Goal: Complete application form

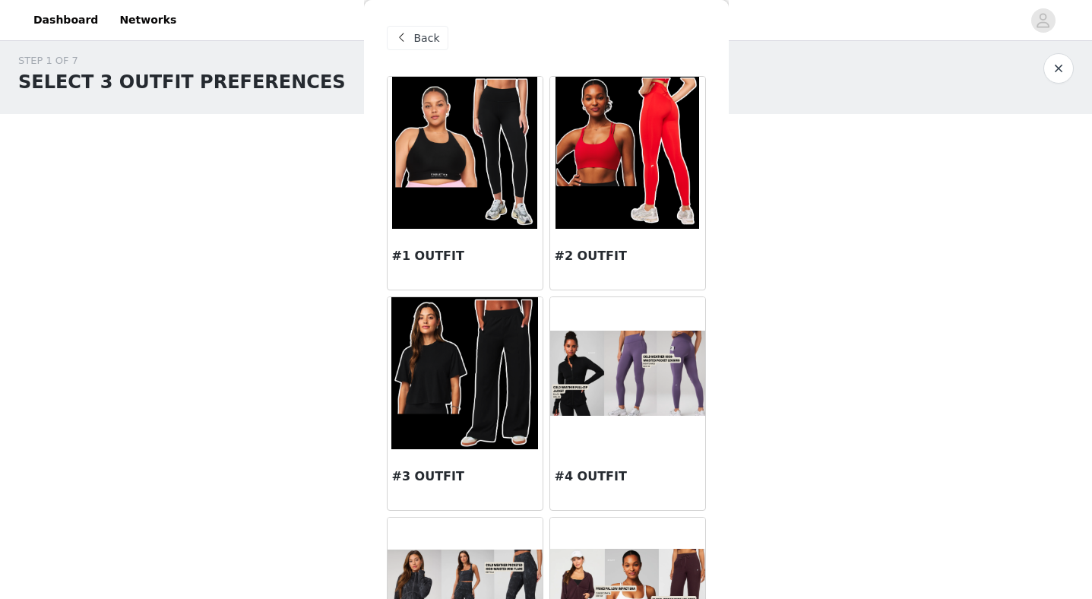
click at [415, 39] on span "Back" at bounding box center [427, 38] width 26 height 16
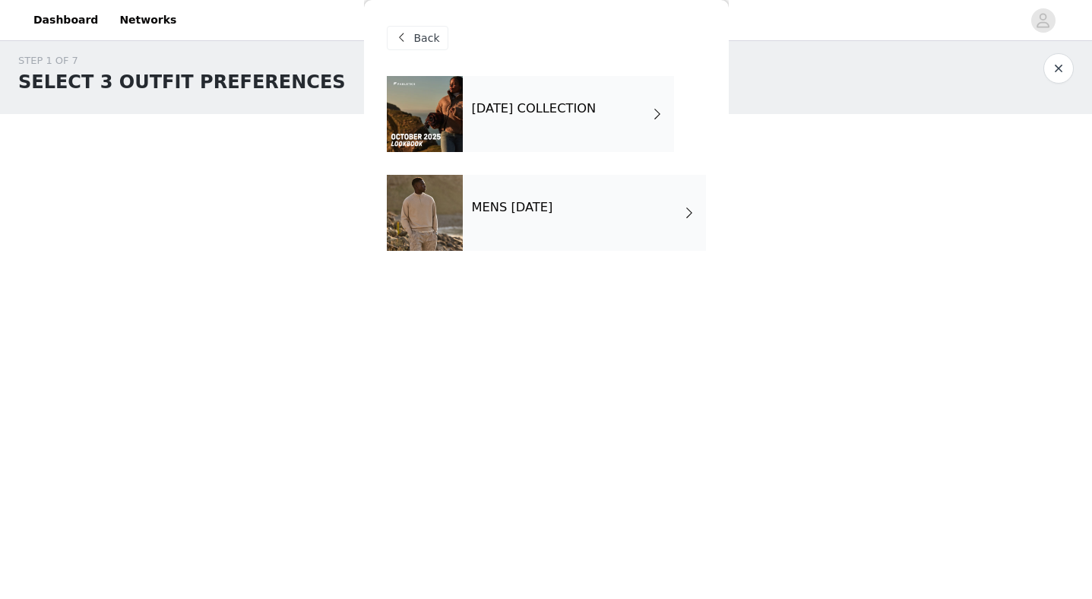
click at [421, 40] on span "Back" at bounding box center [427, 38] width 26 height 16
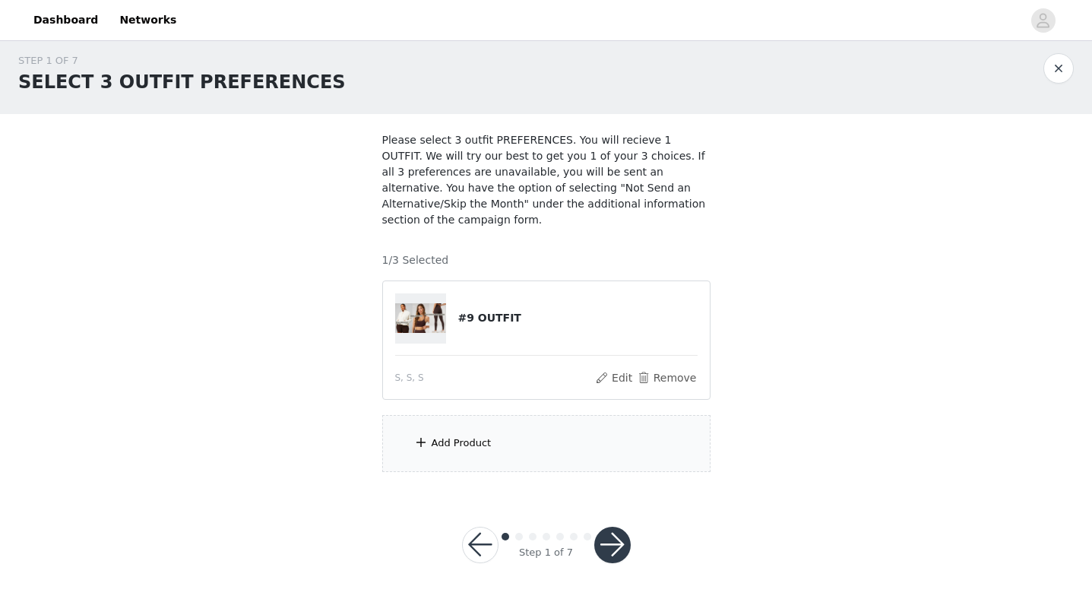
click at [443, 428] on div "Add Product" at bounding box center [546, 443] width 328 height 57
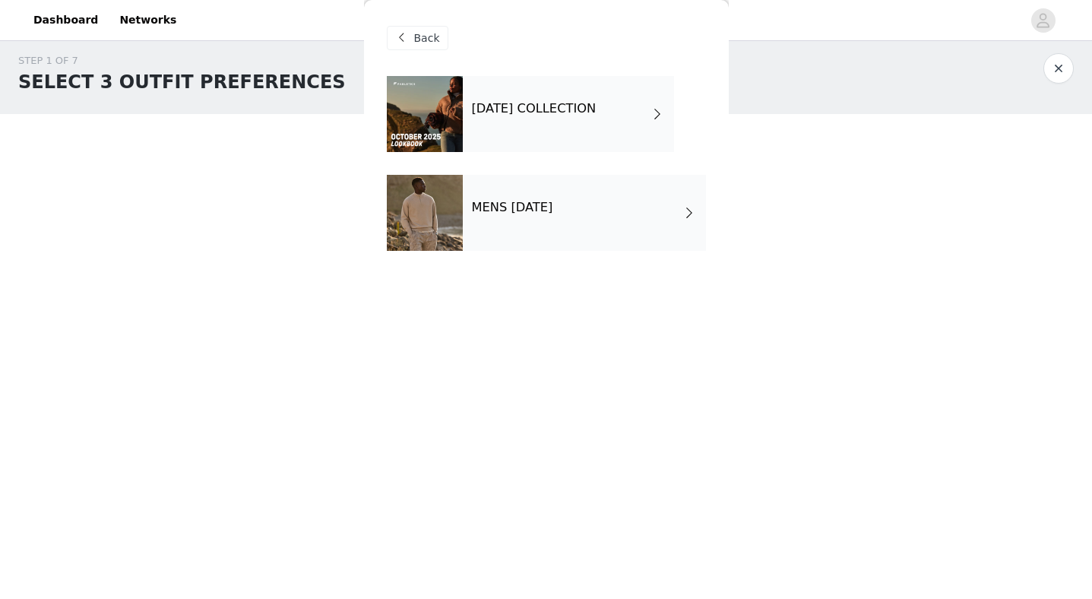
click at [441, 97] on div at bounding box center [425, 114] width 76 height 76
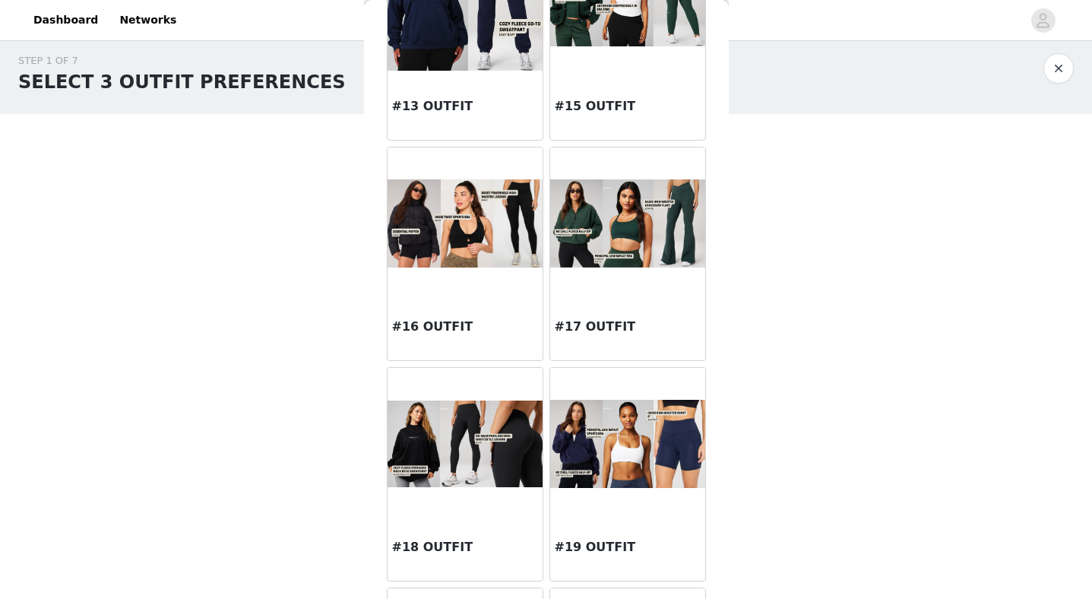
scroll to position [1475, 0]
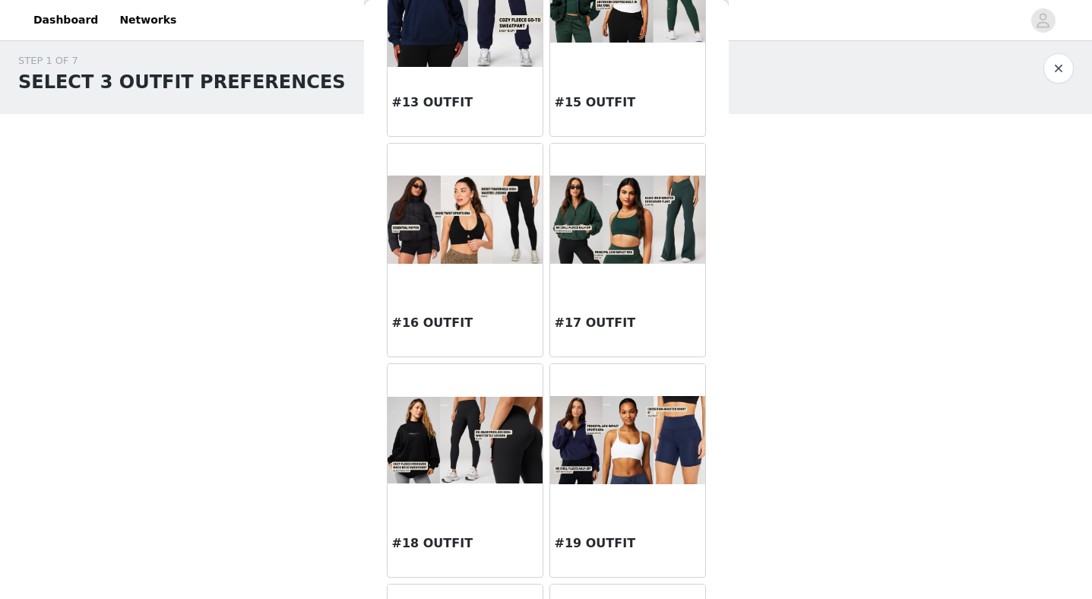
click at [453, 245] on img at bounding box center [464, 219] width 155 height 88
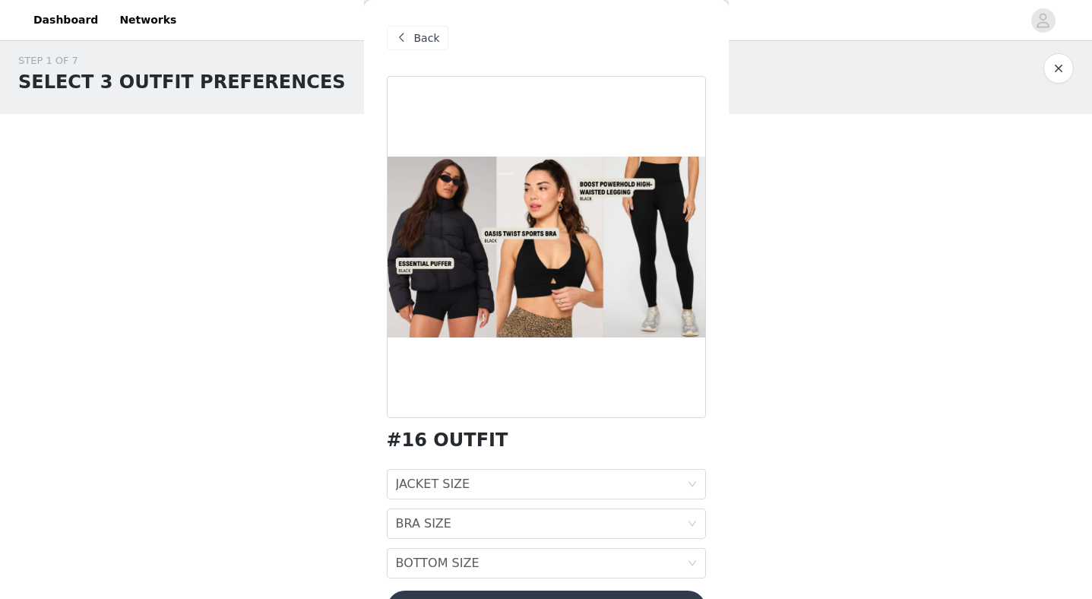
scroll to position [46, 0]
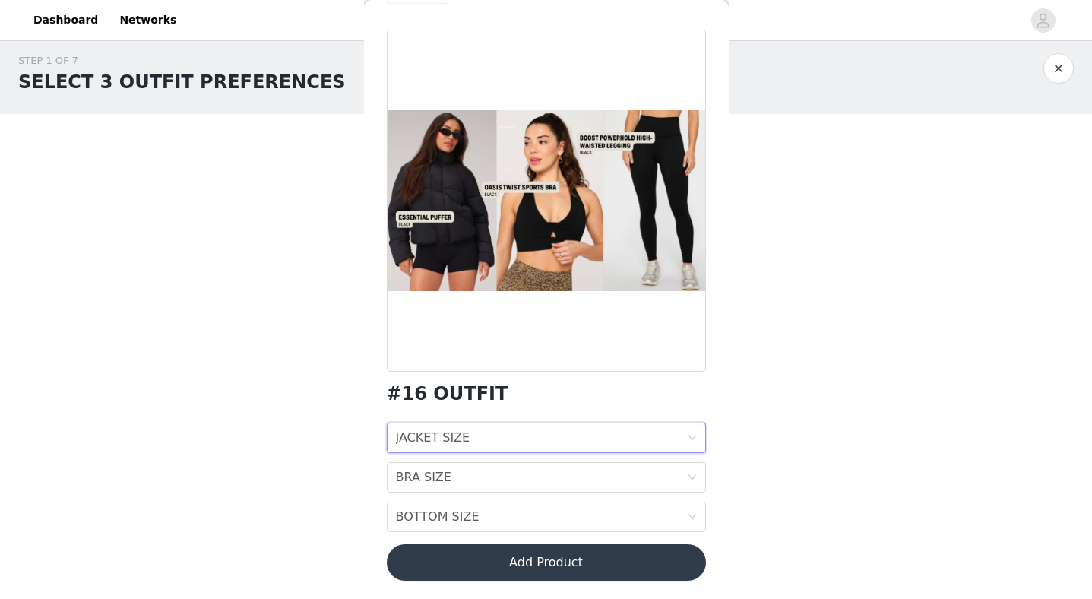
click at [466, 438] on div "JACKET SIZE" at bounding box center [433, 437] width 74 height 29
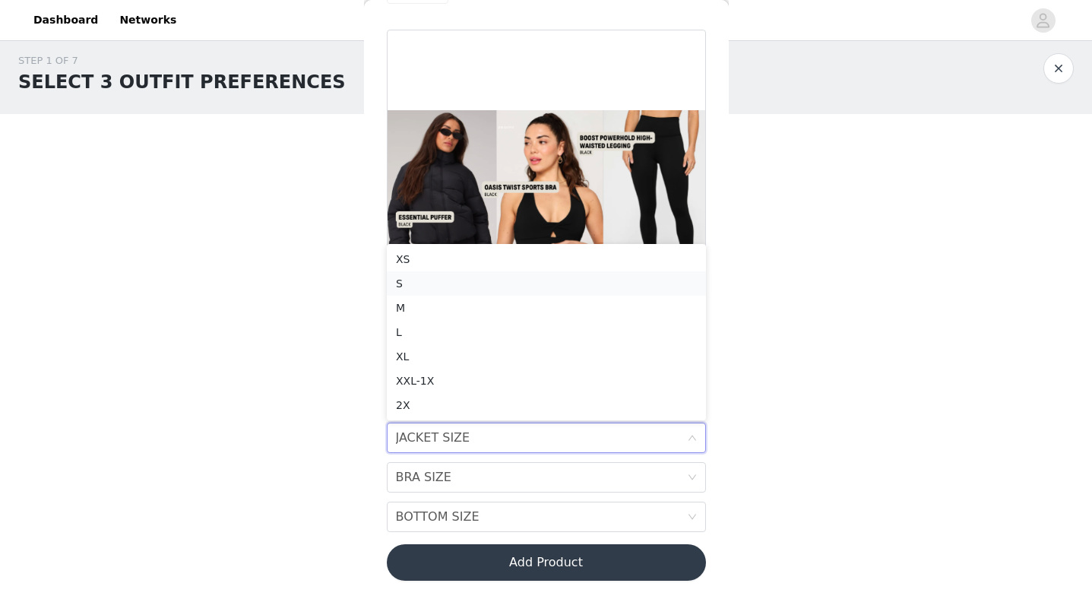
click at [455, 285] on div "S" at bounding box center [546, 283] width 301 height 17
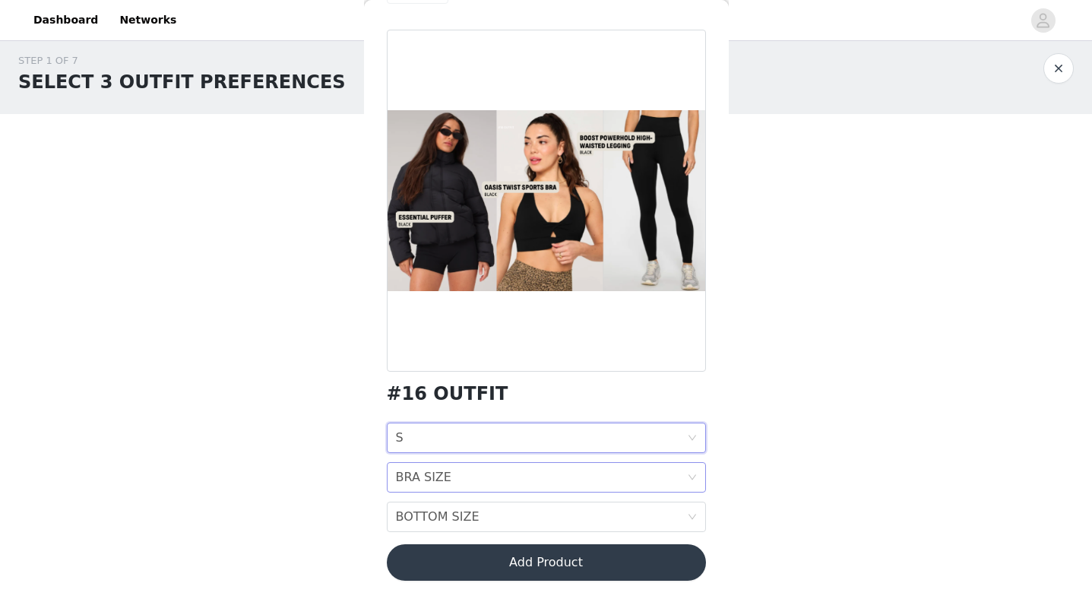
click at [425, 476] on div "BRA SIZE" at bounding box center [423, 477] width 55 height 29
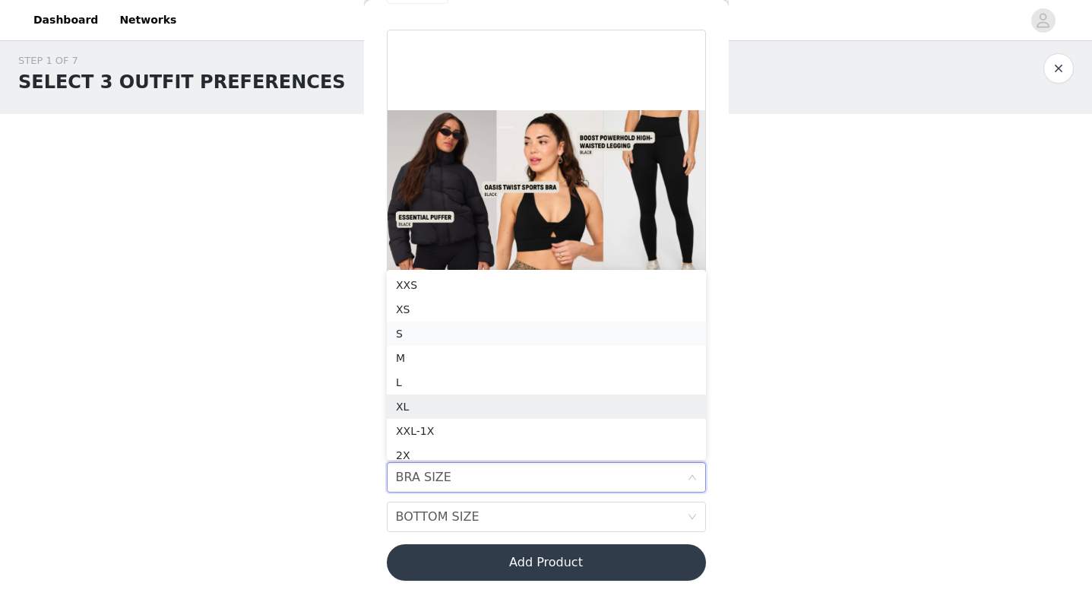
scroll to position [8, 0]
click at [437, 320] on div "S" at bounding box center [546, 326] width 301 height 17
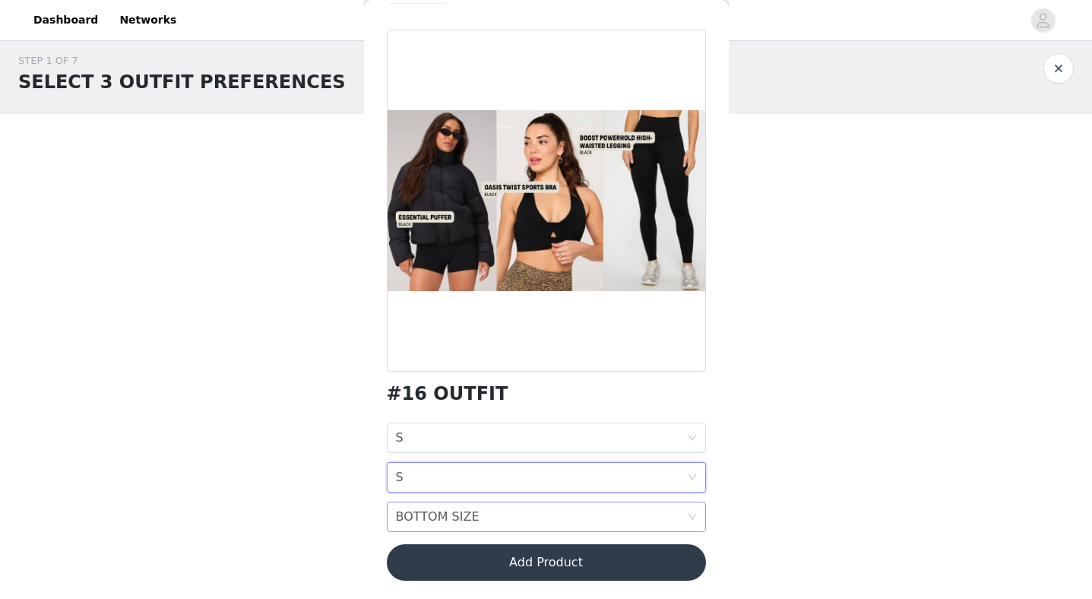
click at [427, 510] on div "BOTTOM SIZE" at bounding box center [438, 516] width 84 height 29
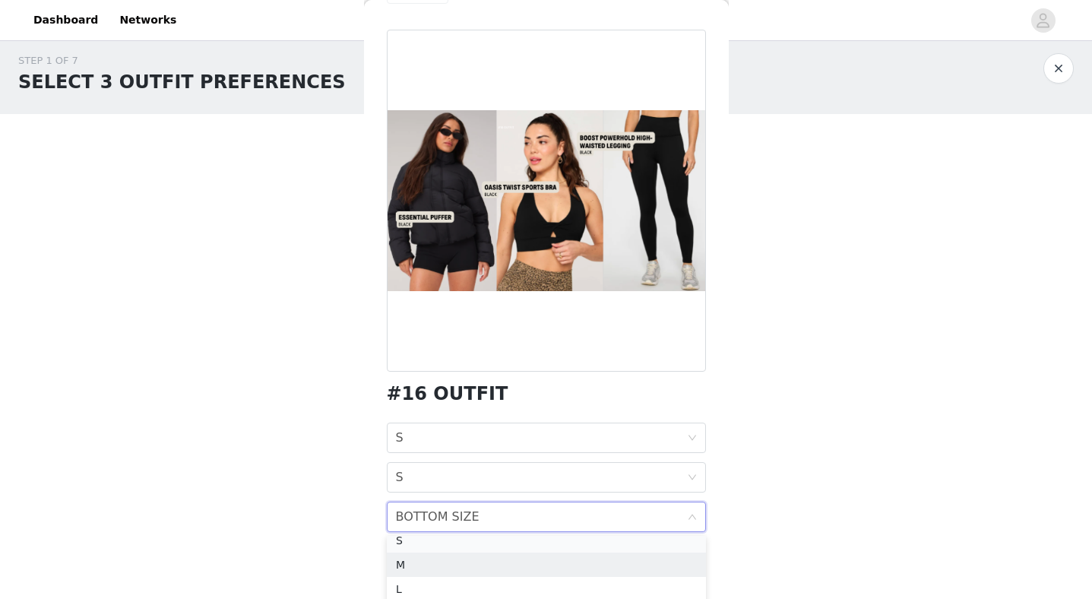
scroll to position [52, 0]
click at [407, 542] on div "S" at bounding box center [546, 547] width 301 height 17
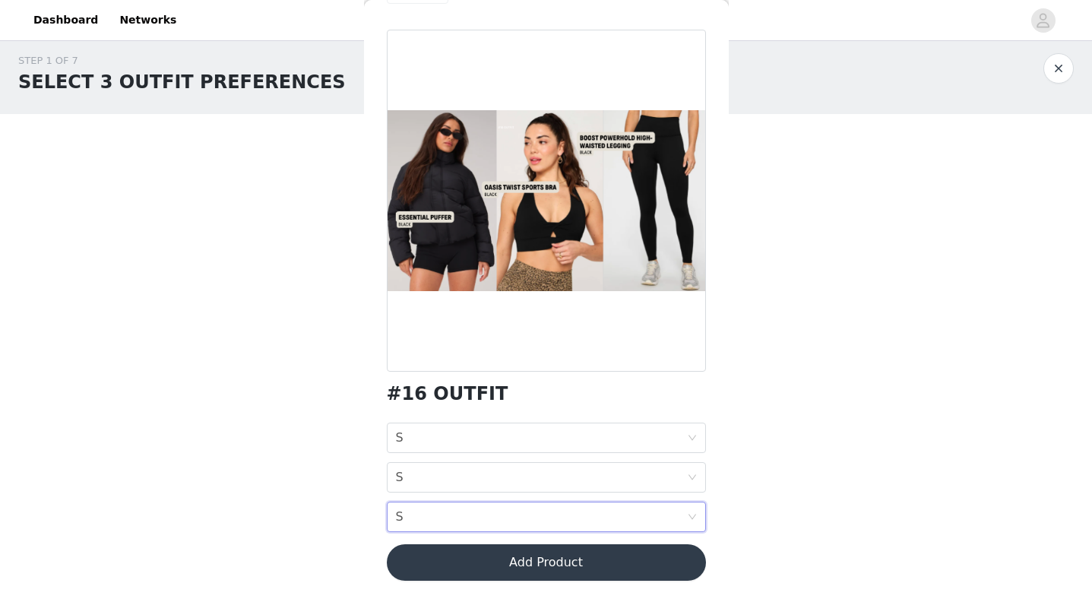
click at [319, 481] on div "STEP 1 OF 7 SELECT 3 OUTFIT PREFERENCES Please select 3 outfit PREFERENCES. You…" at bounding box center [546, 262] width 1092 height 455
click at [461, 556] on button "Add Product" at bounding box center [546, 562] width 319 height 36
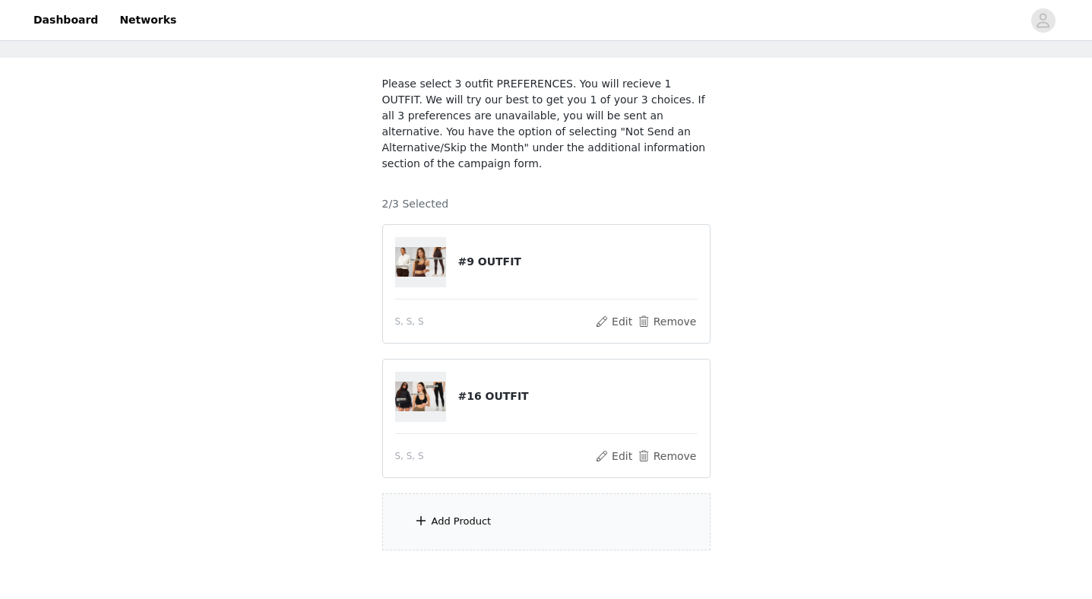
scroll to position [103, 0]
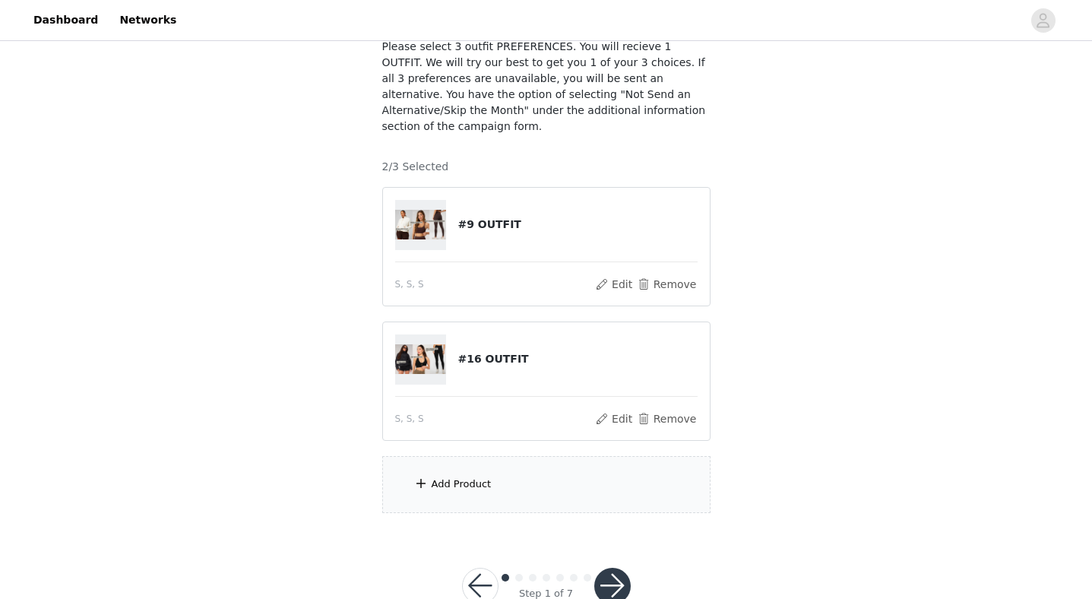
click at [457, 486] on div "Add Product" at bounding box center [461, 483] width 60 height 15
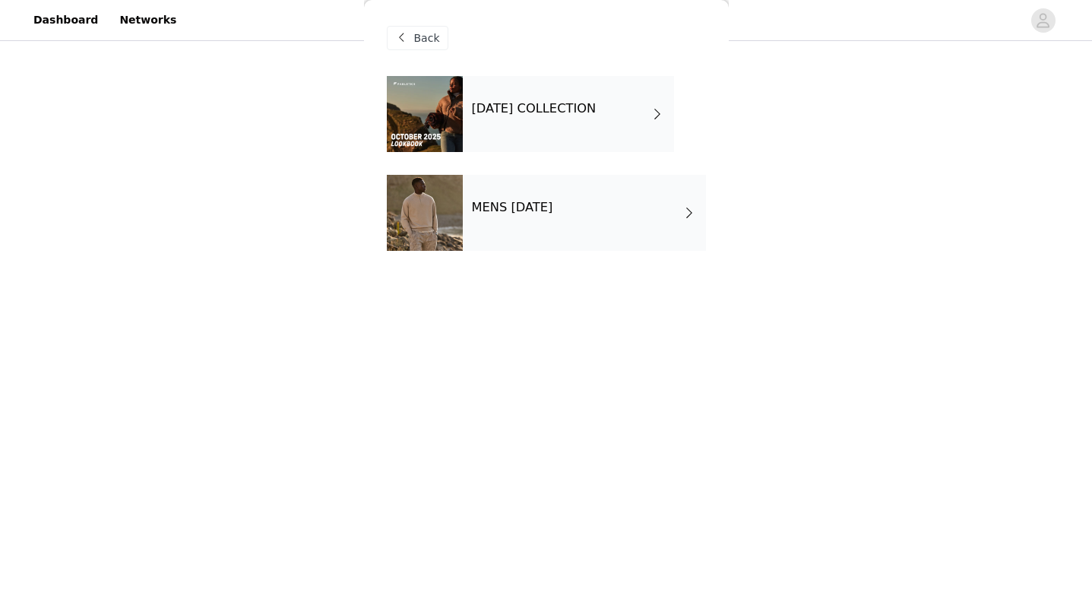
scroll to position [144, 0]
click at [512, 122] on div "[DATE] COLLECTION" at bounding box center [568, 114] width 211 height 76
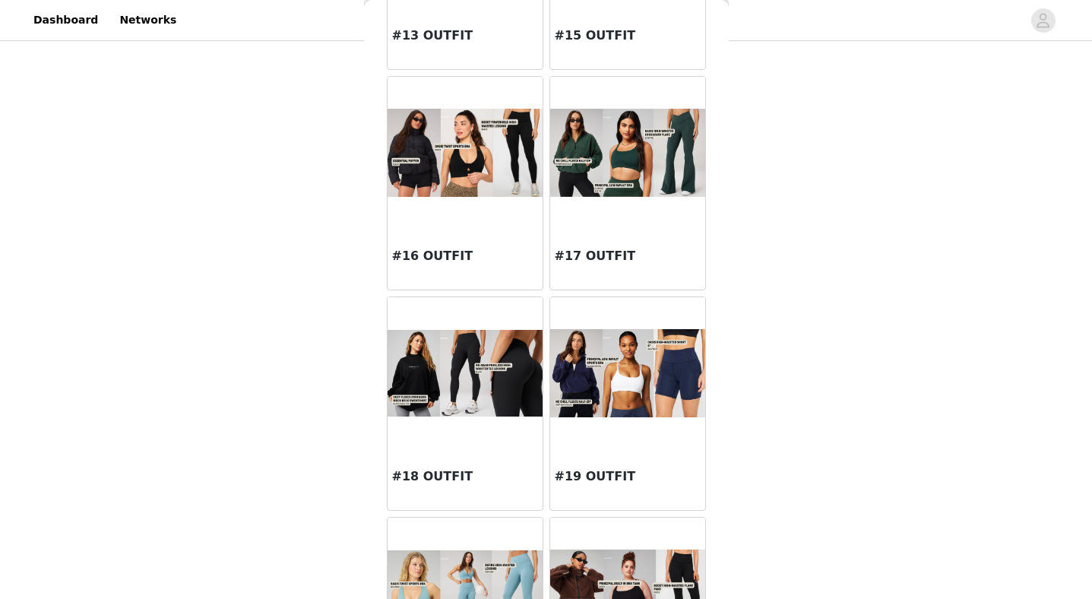
scroll to position [1677, 0]
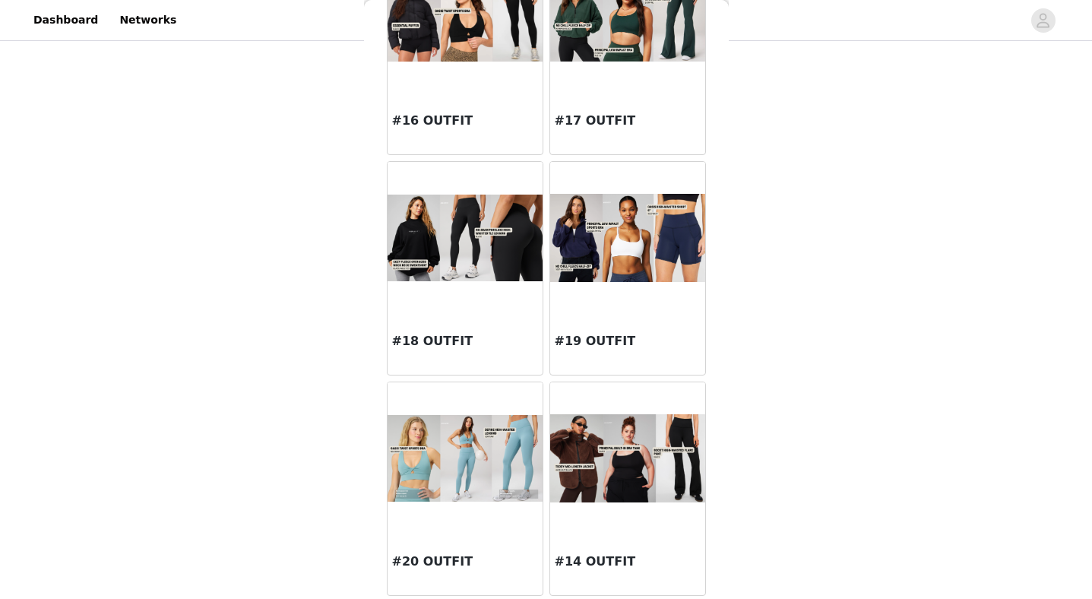
click at [640, 469] on img at bounding box center [627, 458] width 155 height 89
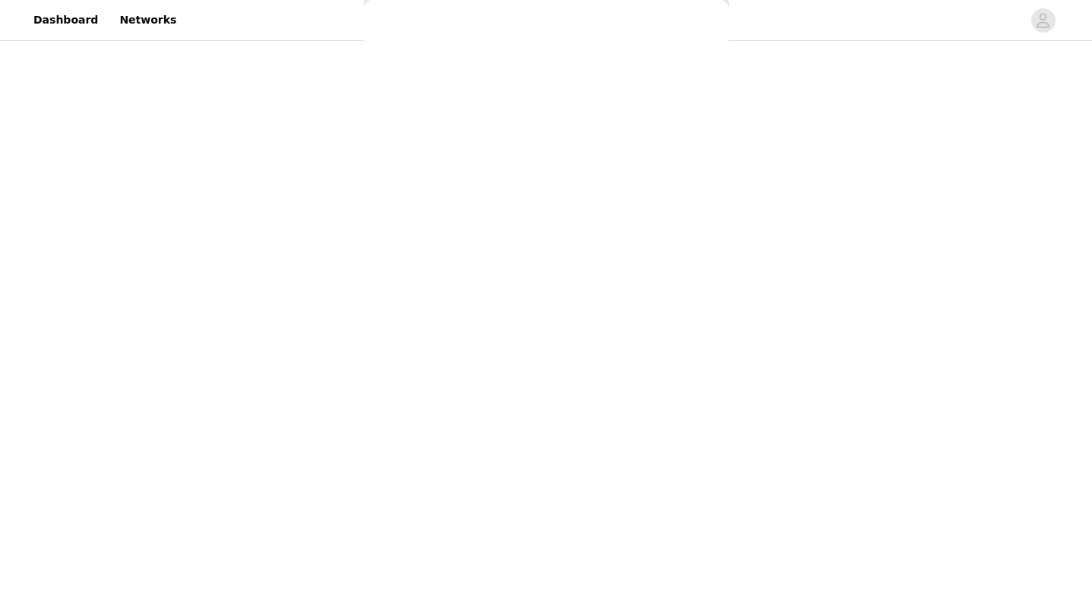
scroll to position [0, 0]
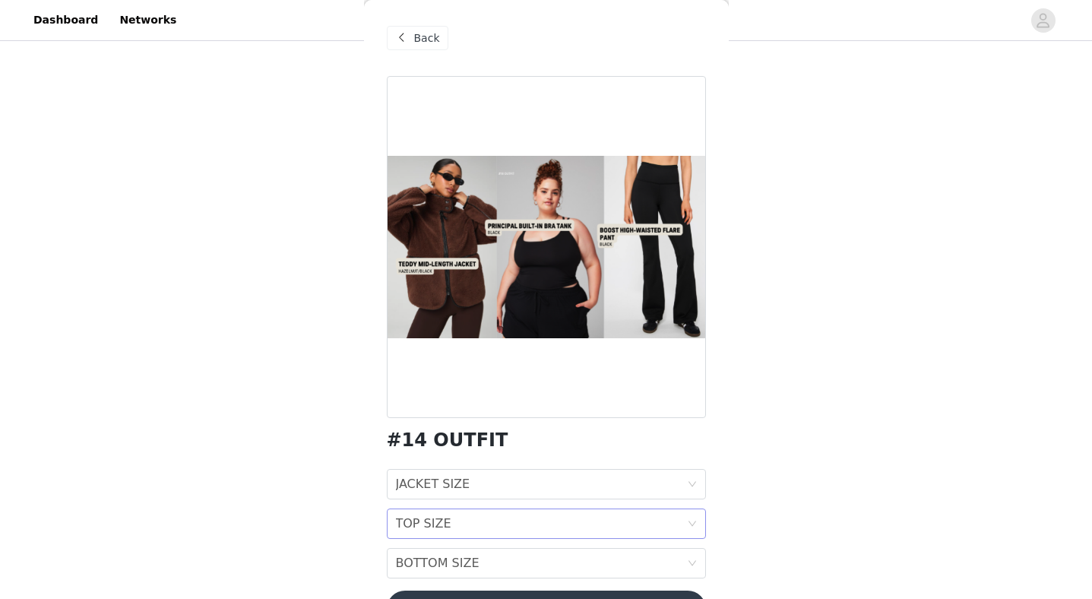
click at [439, 523] on div "TOP SIZE" at bounding box center [423, 523] width 55 height 29
click at [401, 580] on div "S" at bounding box center [546, 581] width 301 height 17
click at [404, 564] on div "BOTTOM SIZE" at bounding box center [438, 562] width 84 height 29
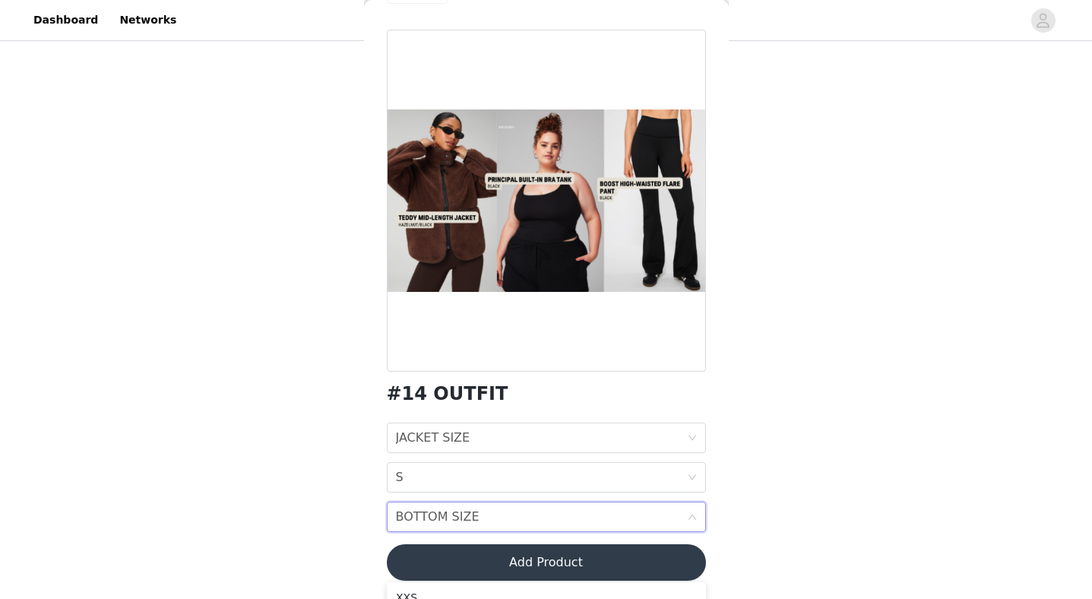
click at [428, 513] on div "BOTTOM SIZE" at bounding box center [438, 516] width 84 height 29
click at [486, 500] on div "JACKET SIZE JACKET SIZE TOP SIZE S BOTTOM SIZE BOTTOM SIZE" at bounding box center [546, 476] width 319 height 109
click at [522, 513] on div "BOTTOM SIZE BOTTOM SIZE" at bounding box center [541, 516] width 291 height 29
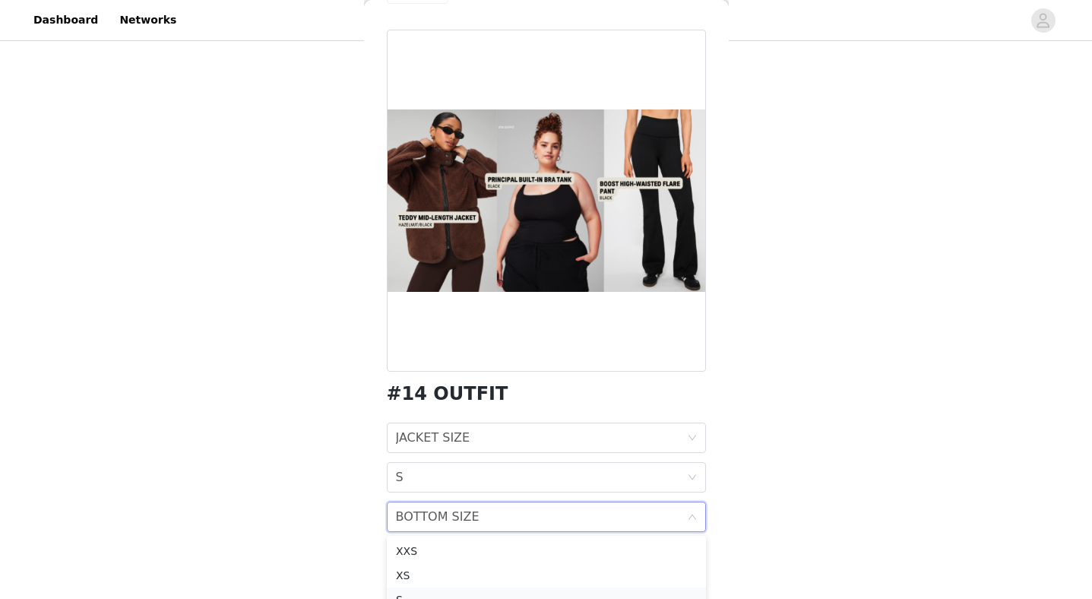
scroll to position [11, 0]
click at [434, 591] on div "S" at bounding box center [546, 588] width 301 height 17
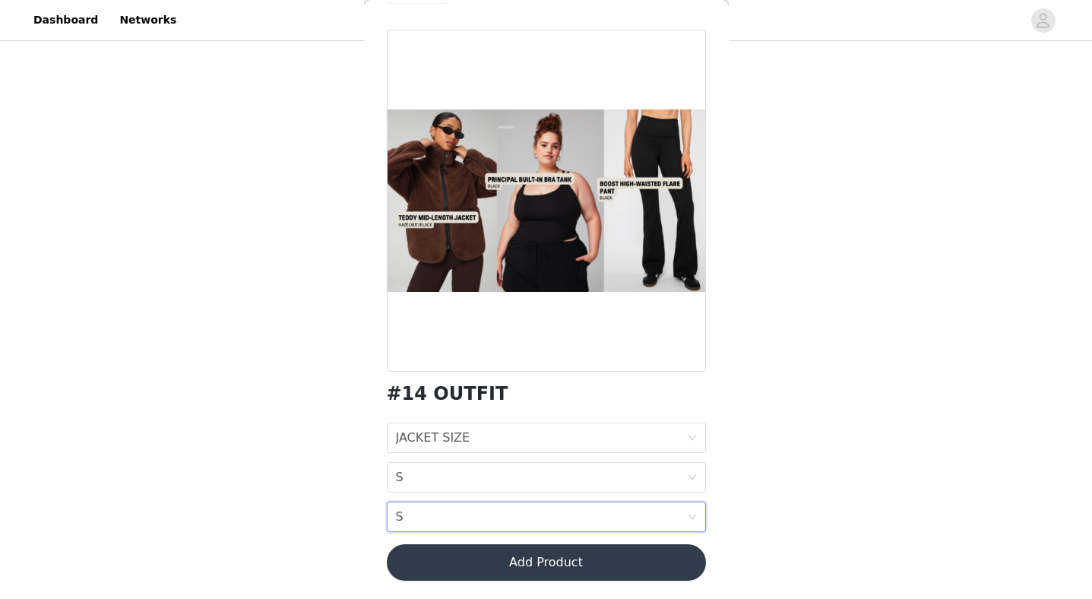
click at [341, 392] on div "STEP 1 OF 7 SELECT 3 OUTFIT PREFERENCES Please select 3 outfit PREFERENCES. You…" at bounding box center [546, 194] width 1092 height 589
click at [426, 431] on div "JACKET SIZE" at bounding box center [433, 437] width 74 height 29
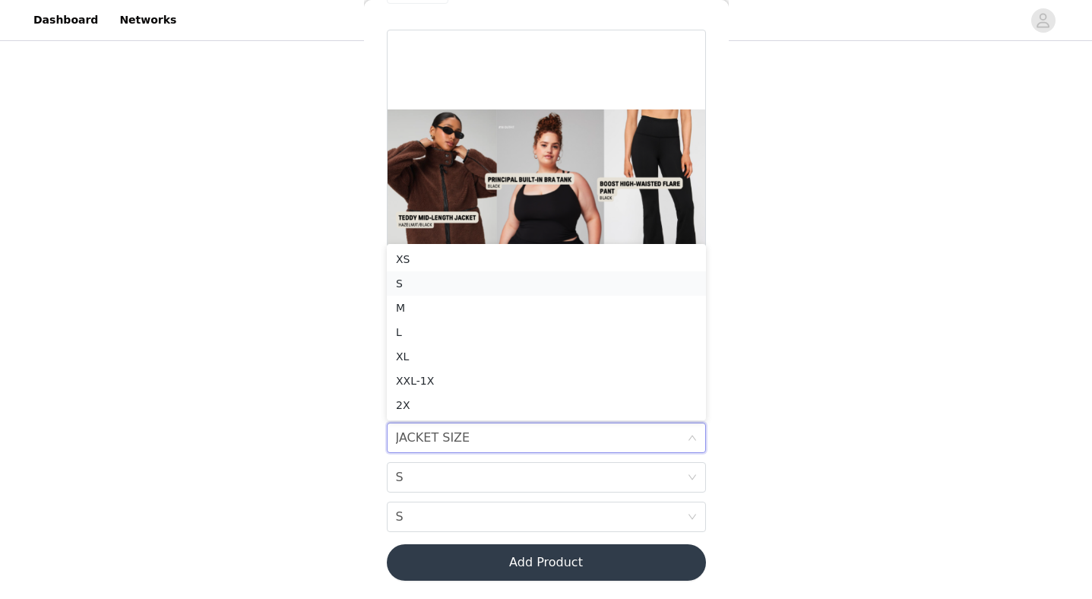
click at [414, 283] on div "S" at bounding box center [546, 283] width 301 height 17
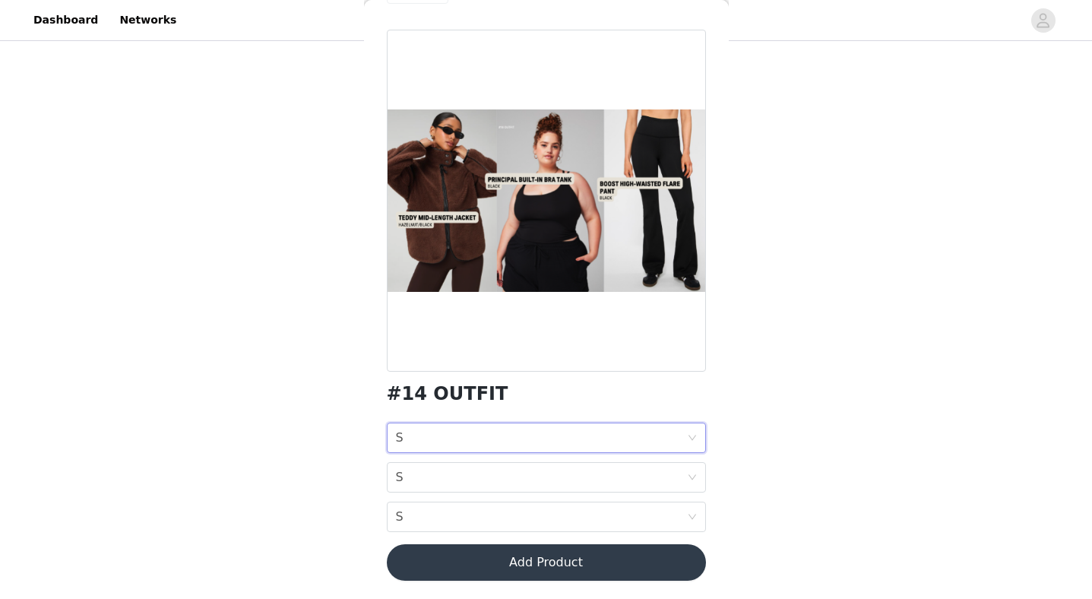
click at [309, 288] on div "STEP 1 OF 7 SELECT 3 OUTFIT PREFERENCES Please select 3 outfit PREFERENCES. You…" at bounding box center [546, 194] width 1092 height 589
click at [429, 572] on button "Add Product" at bounding box center [546, 562] width 319 height 36
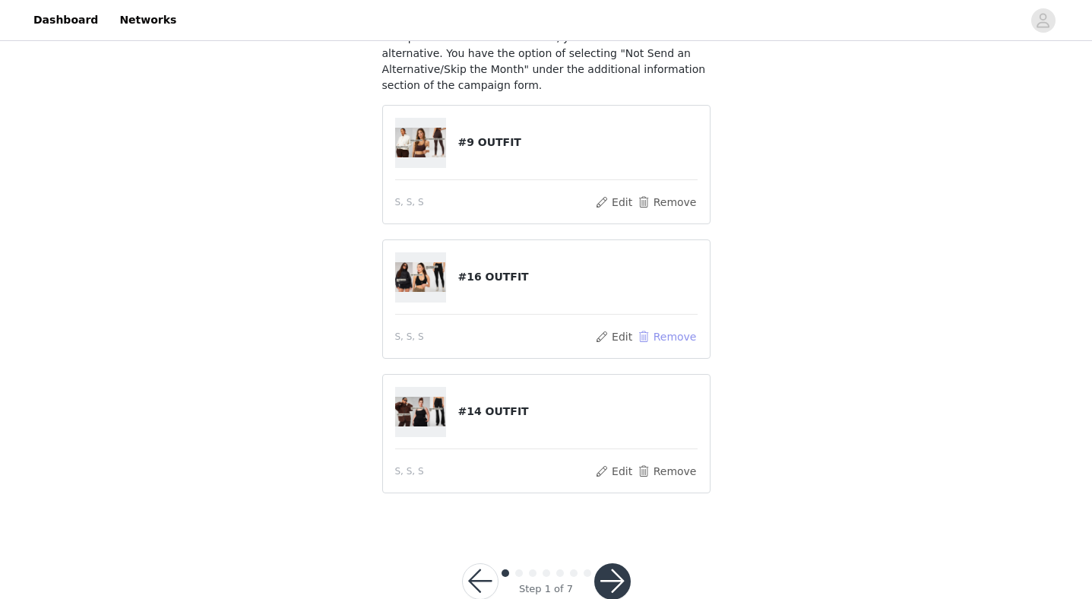
click at [666, 336] on button "Remove" at bounding box center [666, 336] width 61 height 18
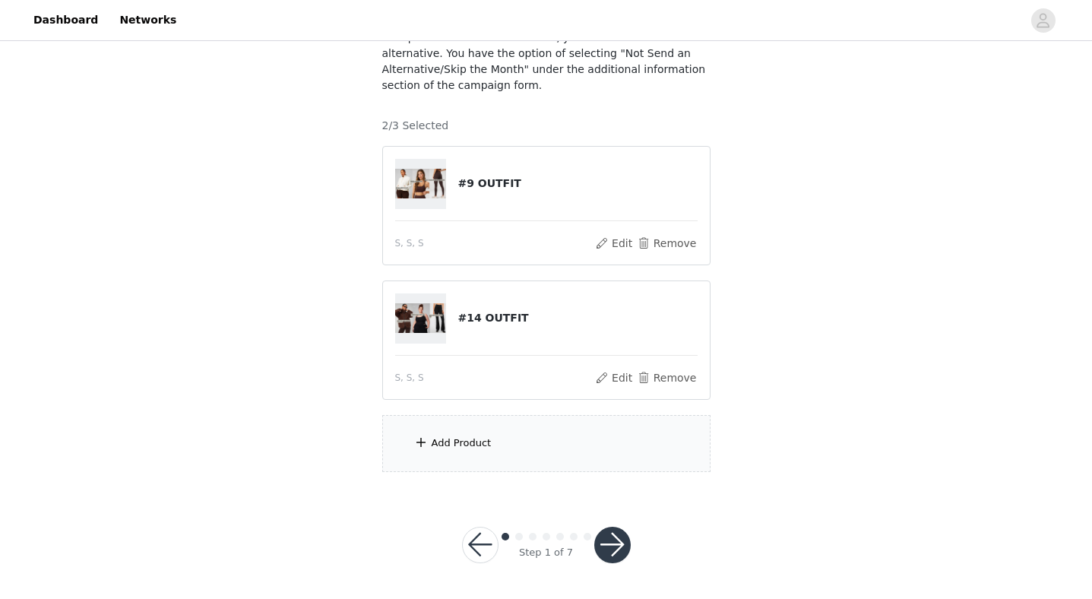
click at [458, 438] on div "Add Product" at bounding box center [461, 442] width 60 height 15
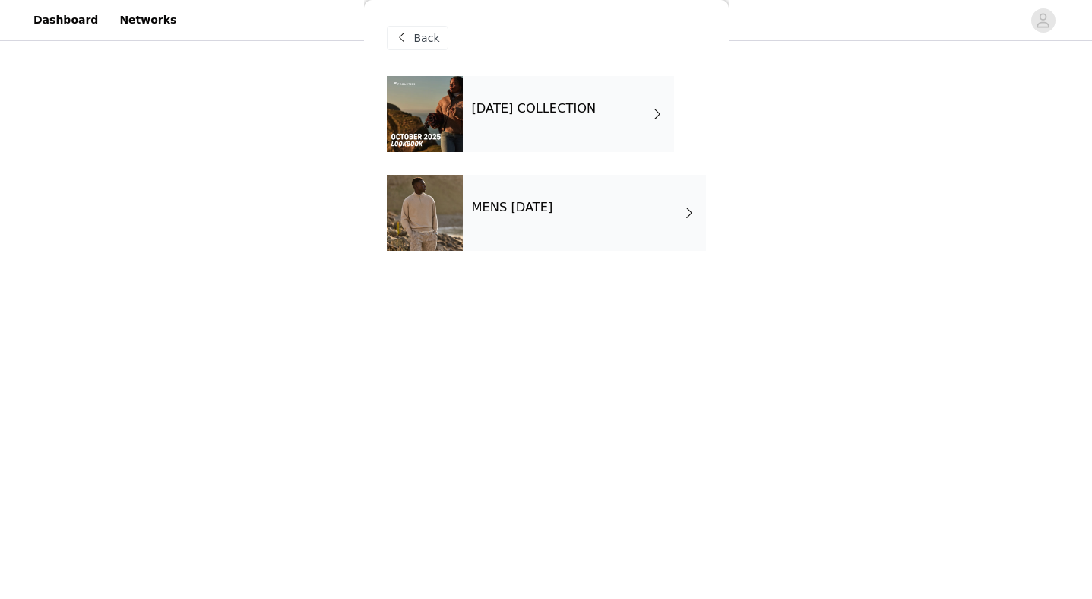
click at [482, 122] on div "[DATE] COLLECTION" at bounding box center [568, 114] width 211 height 76
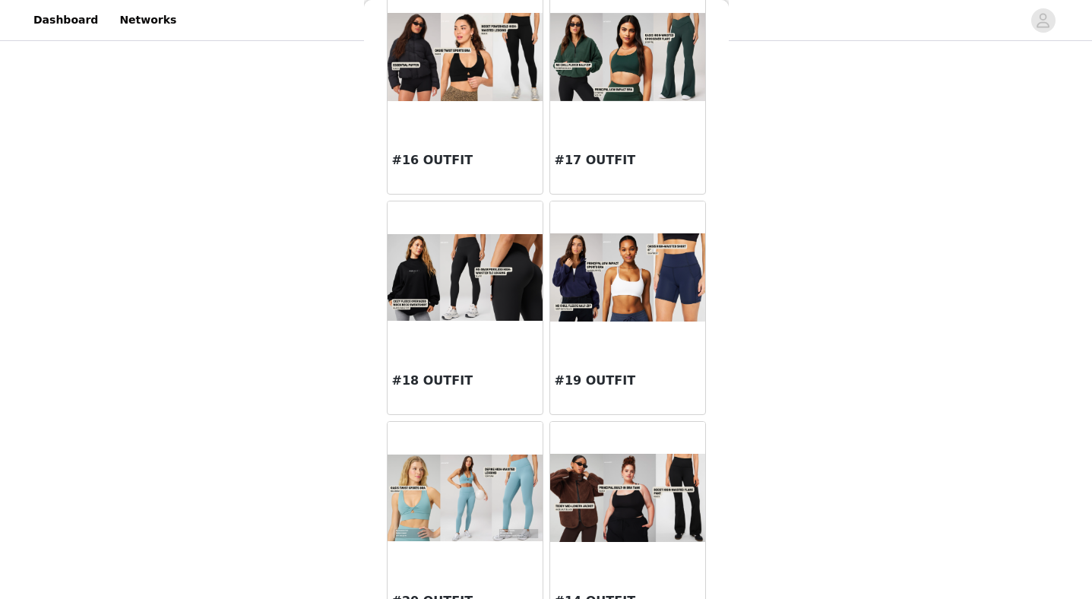
click at [483, 94] on img at bounding box center [464, 57] width 155 height 88
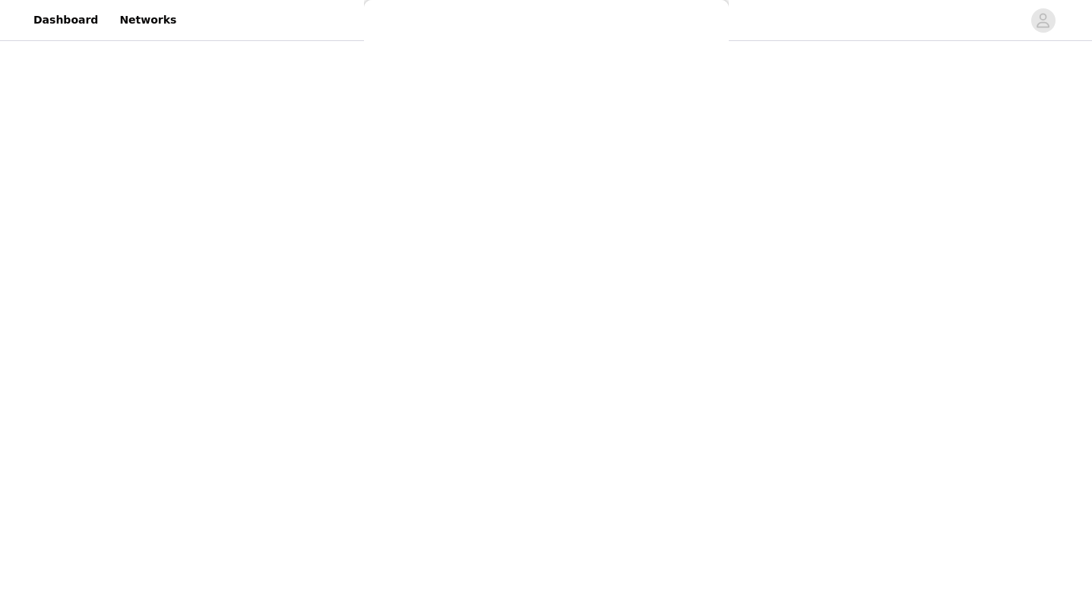
scroll to position [46, 0]
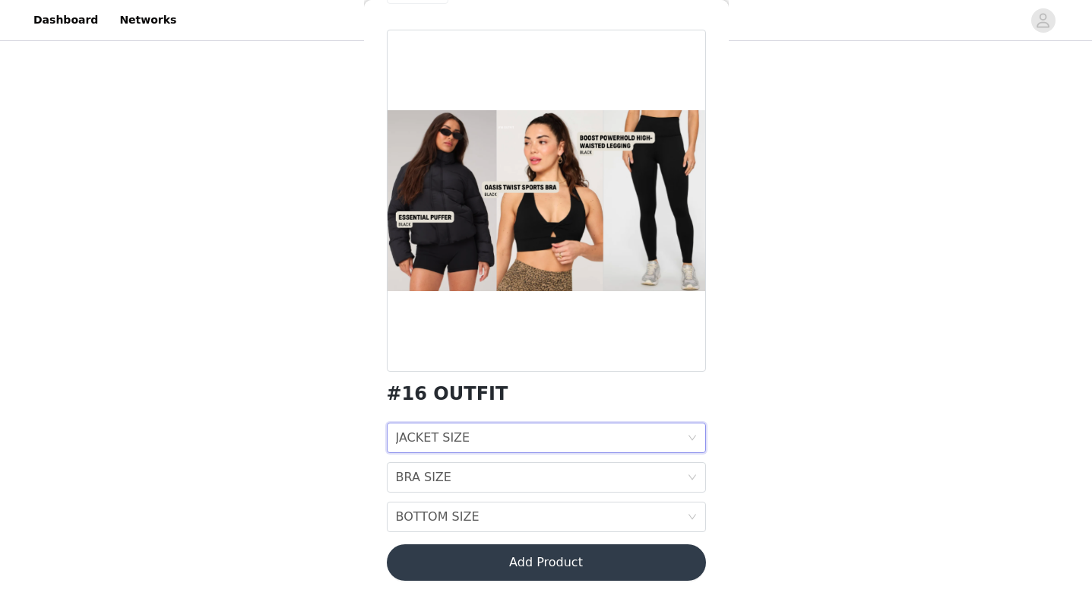
click at [419, 439] on div "JACKET SIZE" at bounding box center [433, 437] width 74 height 29
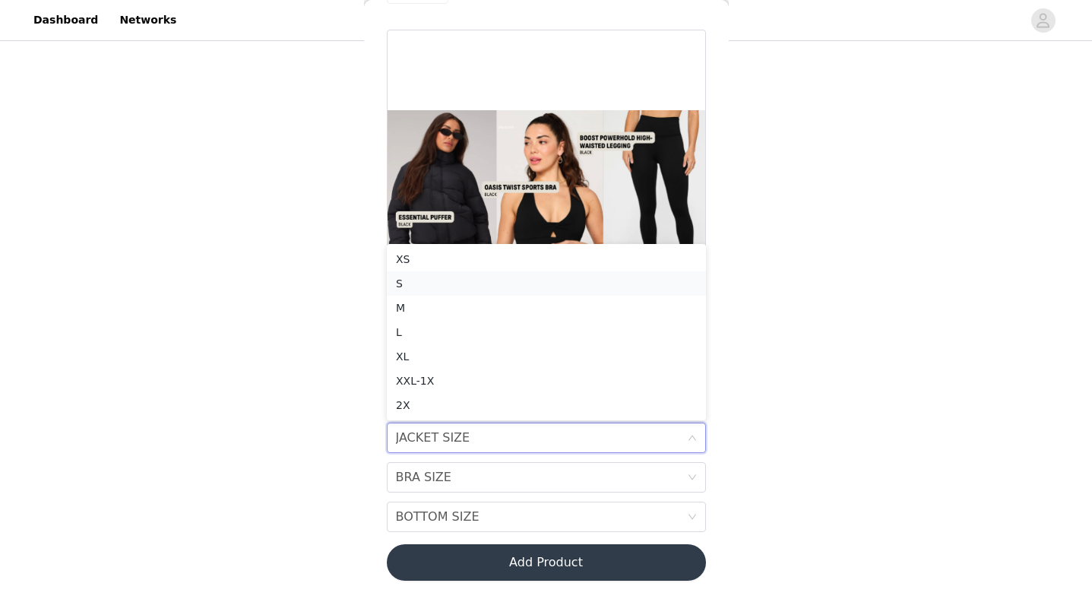
click at [403, 281] on div "S" at bounding box center [546, 283] width 301 height 17
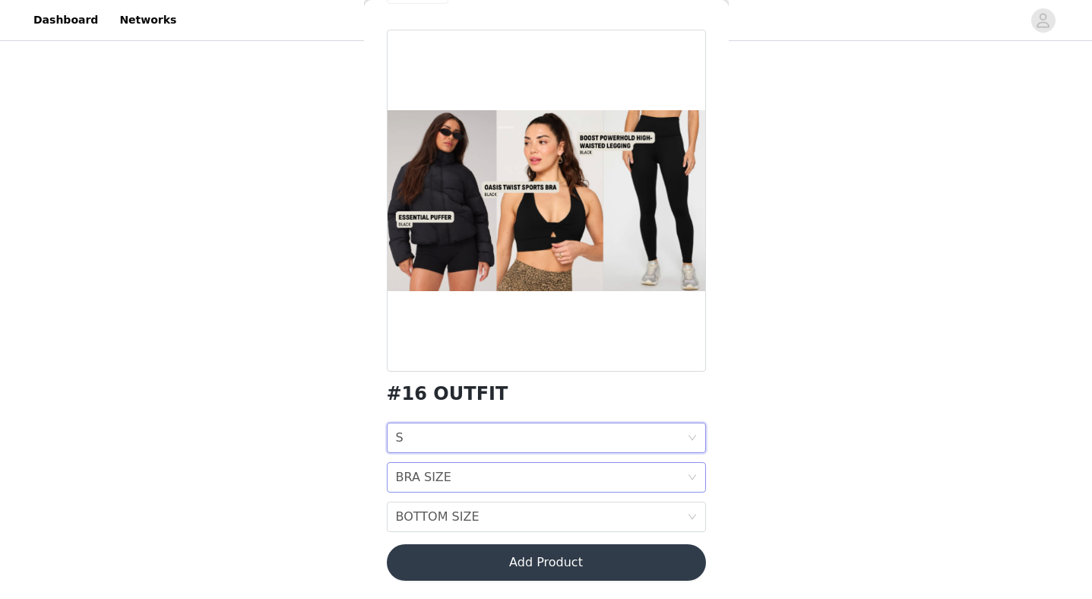
click at [397, 479] on div "BRA SIZE" at bounding box center [423, 477] width 55 height 29
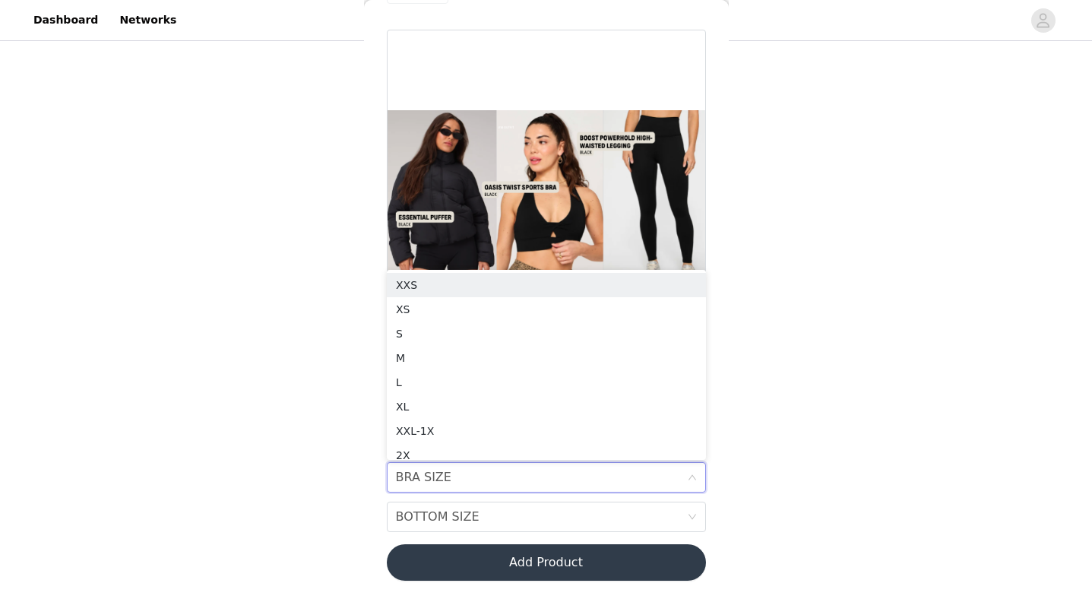
scroll to position [6, 0]
click at [407, 322] on div "S" at bounding box center [546, 327] width 301 height 17
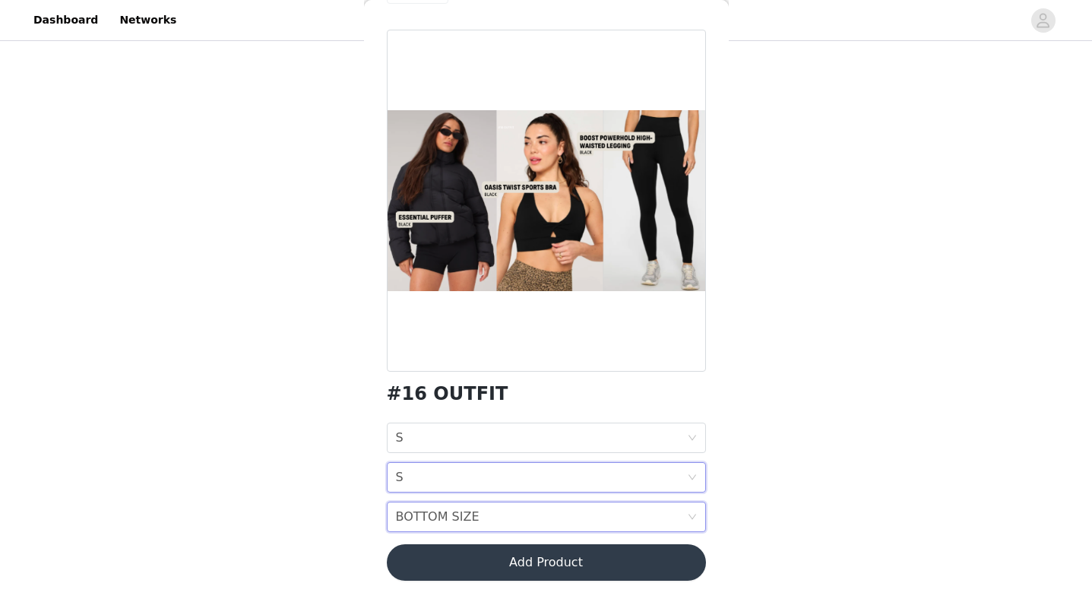
click at [400, 521] on div "BOTTOM SIZE" at bounding box center [438, 516] width 84 height 29
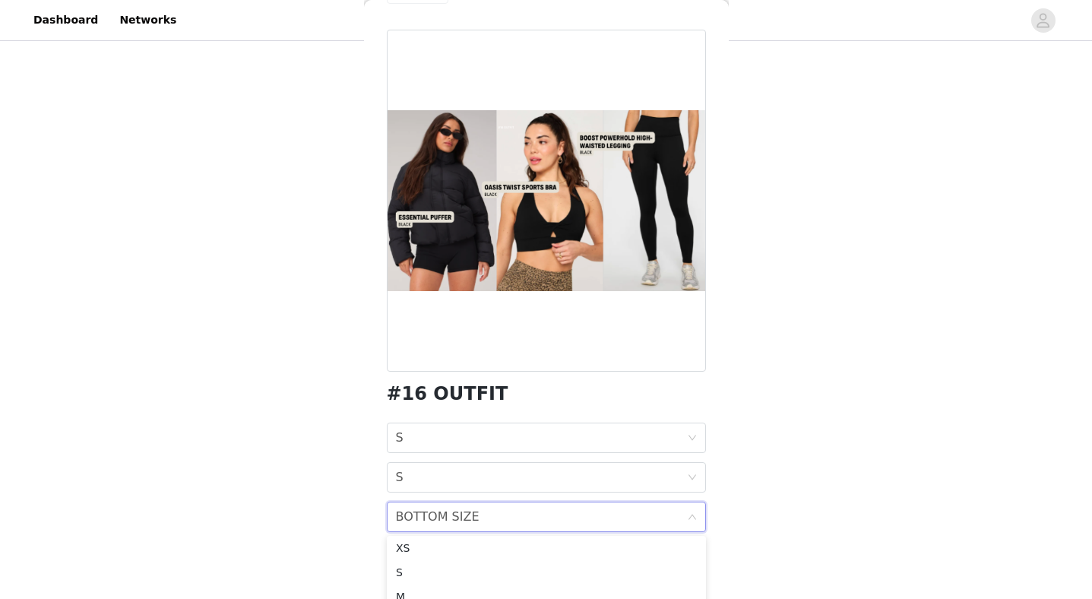
scroll to position [50, 0]
click at [404, 554] on div "S" at bounding box center [546, 549] width 301 height 17
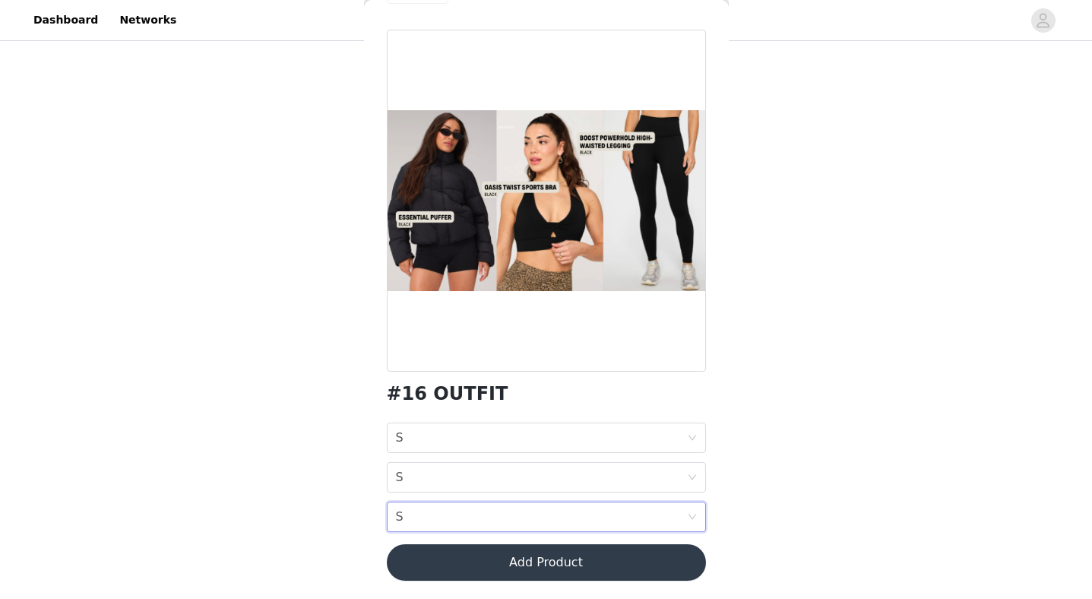
click at [332, 468] on div "STEP 1 OF 7 SELECT 3 OUTFIT PREFERENCES Please select 3 outfit PREFERENCES. You…" at bounding box center [546, 194] width 1092 height 589
click at [421, 551] on button "Add Product" at bounding box center [546, 562] width 319 height 36
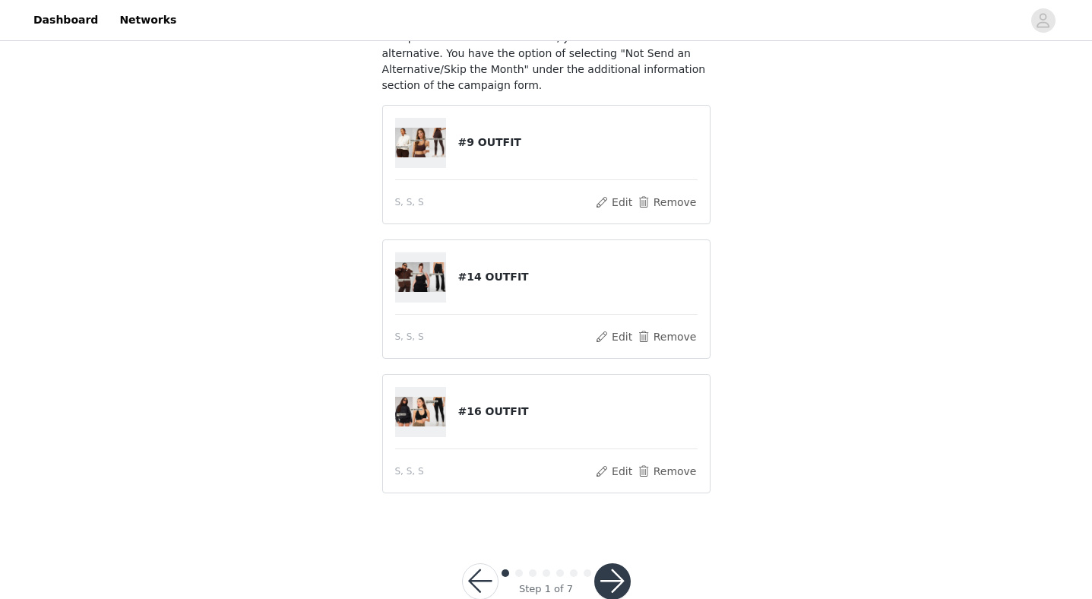
click at [612, 578] on button "button" at bounding box center [612, 581] width 36 height 36
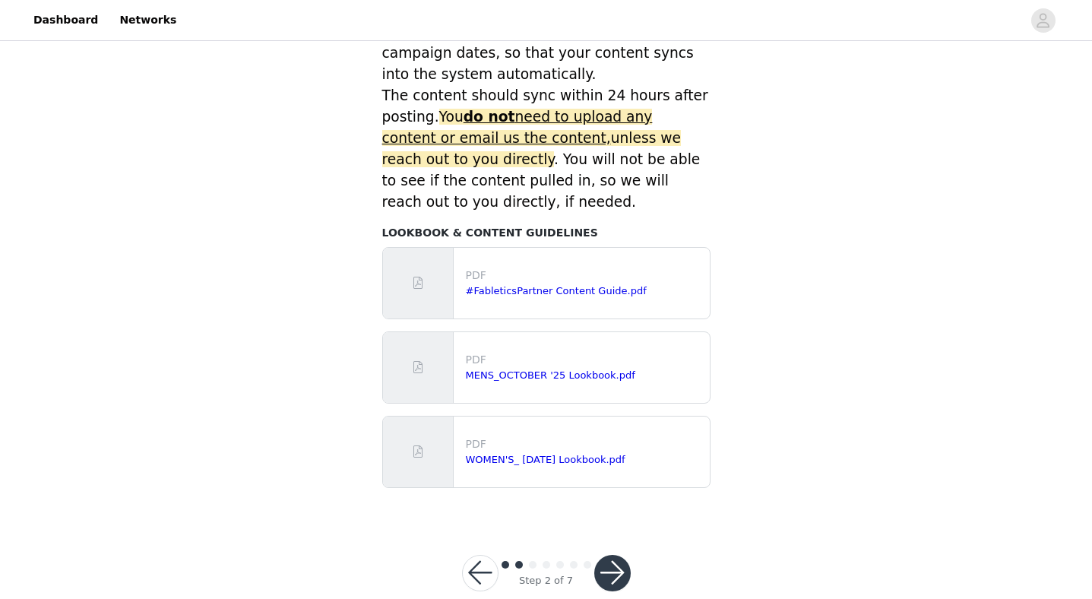
scroll to position [694, 0]
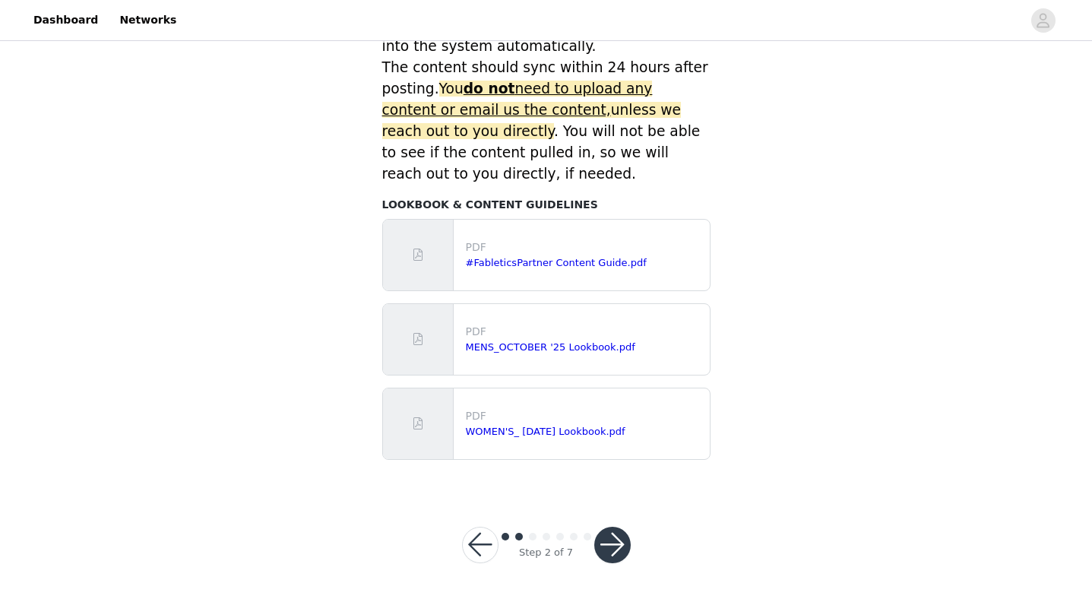
click at [608, 536] on button "button" at bounding box center [612, 544] width 36 height 36
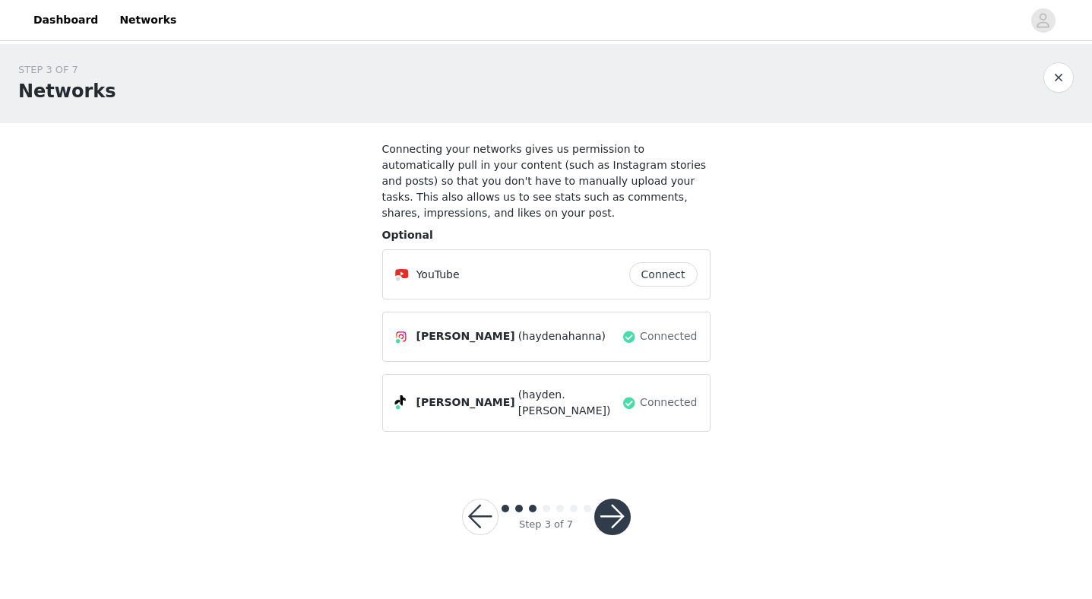
click at [621, 507] on button "button" at bounding box center [612, 516] width 36 height 36
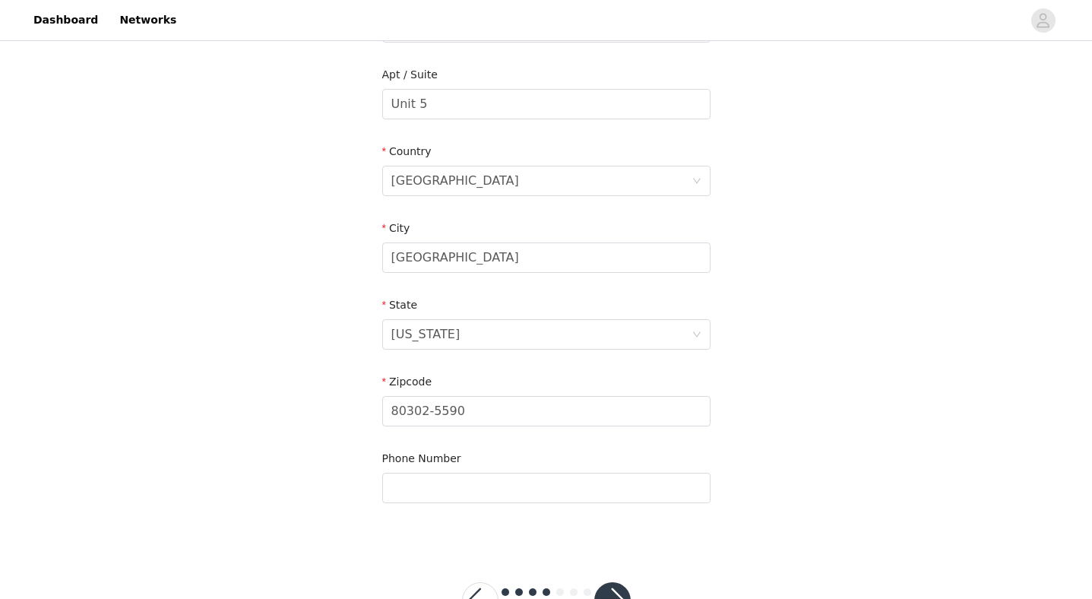
scroll to position [437, 0]
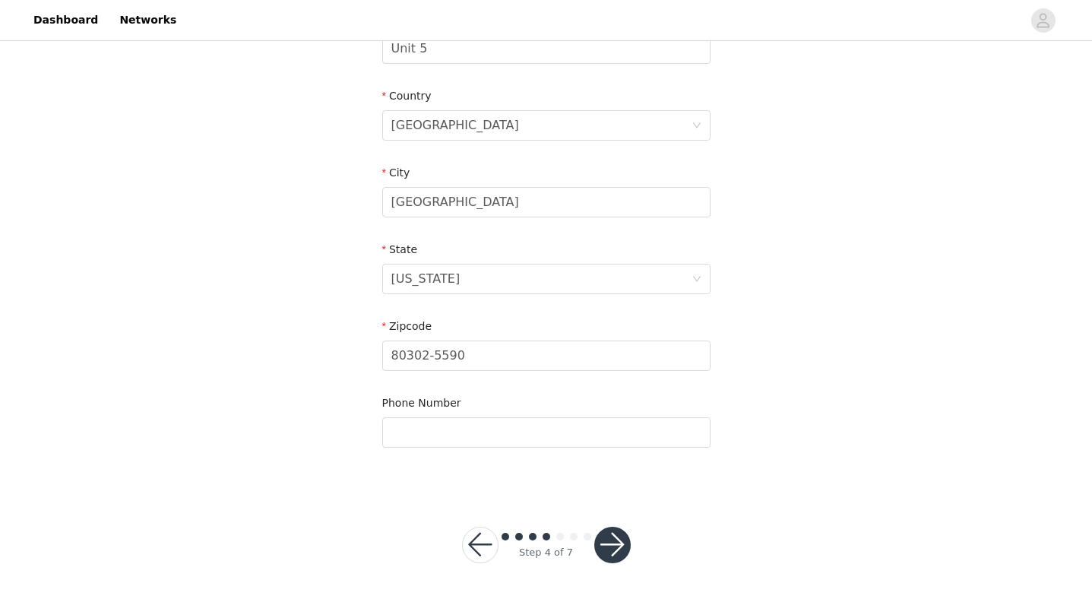
click at [612, 542] on button "button" at bounding box center [612, 544] width 36 height 36
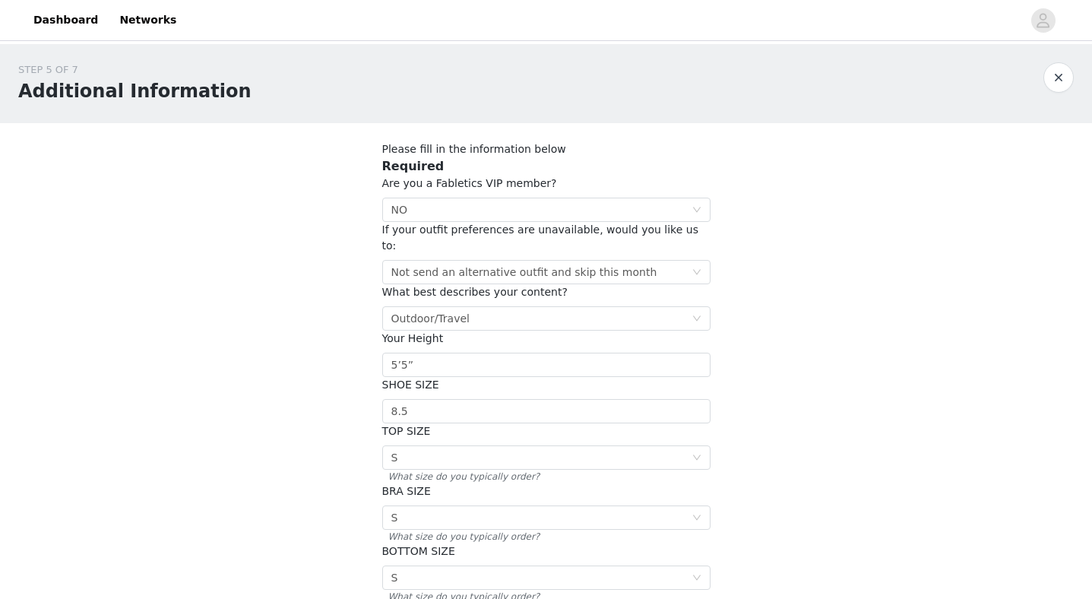
scroll to position [219, 0]
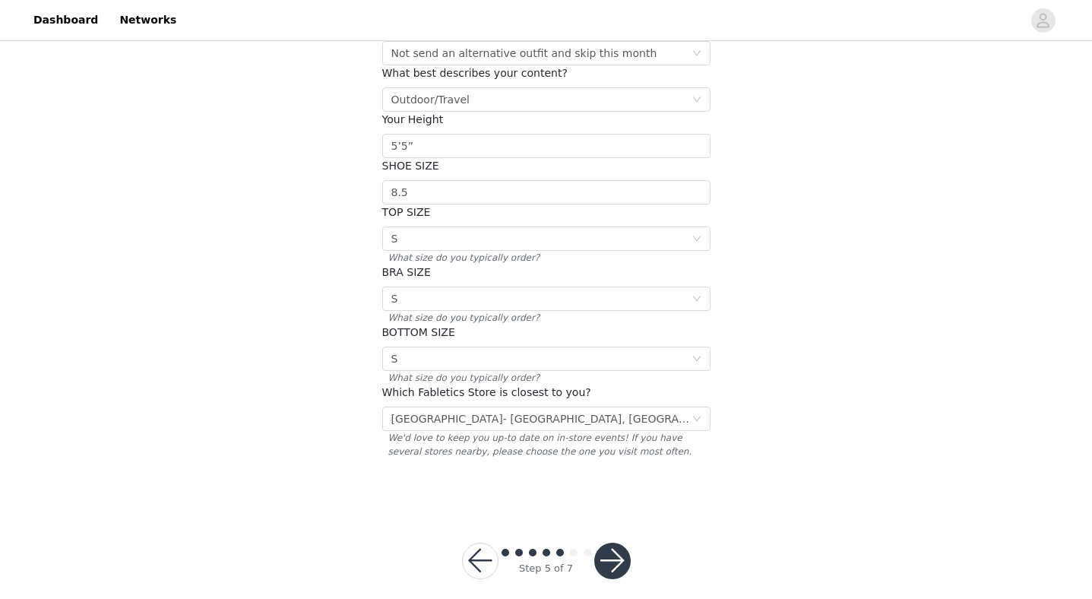
click at [611, 545] on button "button" at bounding box center [612, 560] width 36 height 36
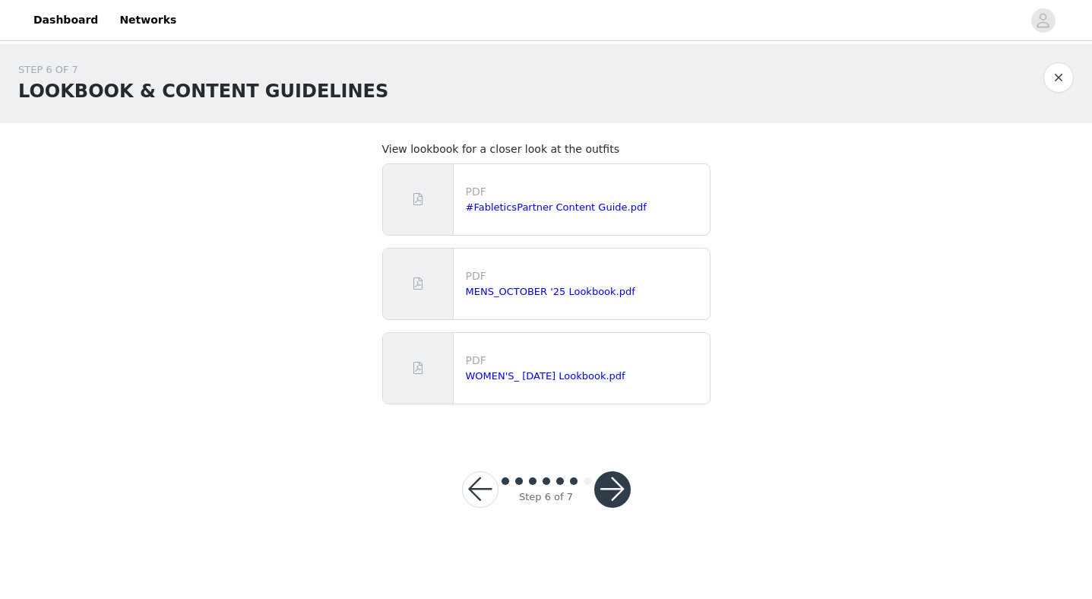
click at [608, 494] on button "button" at bounding box center [612, 489] width 36 height 36
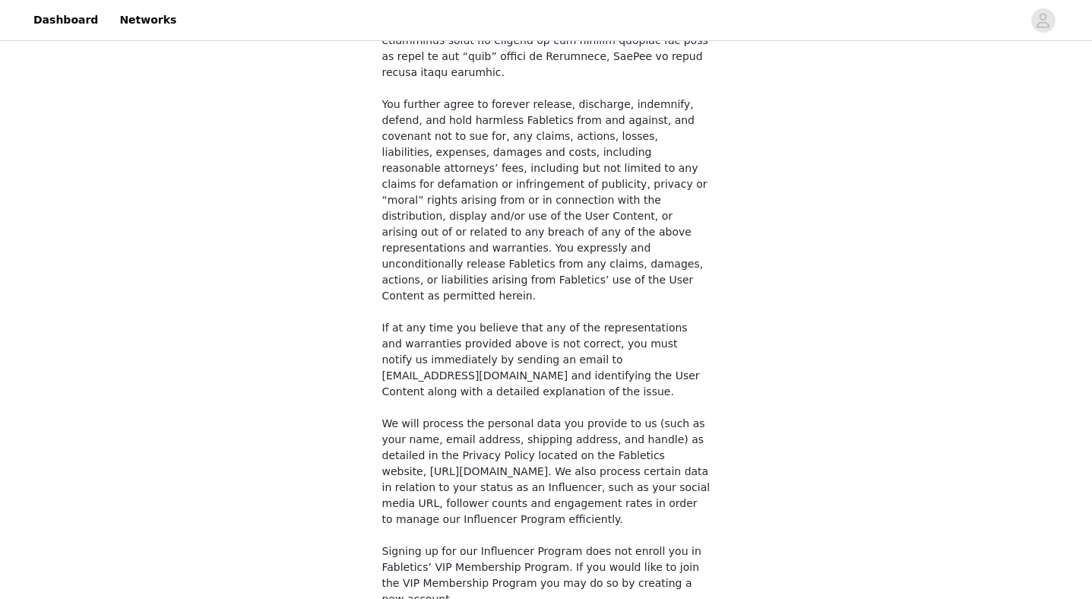
scroll to position [1124, 0]
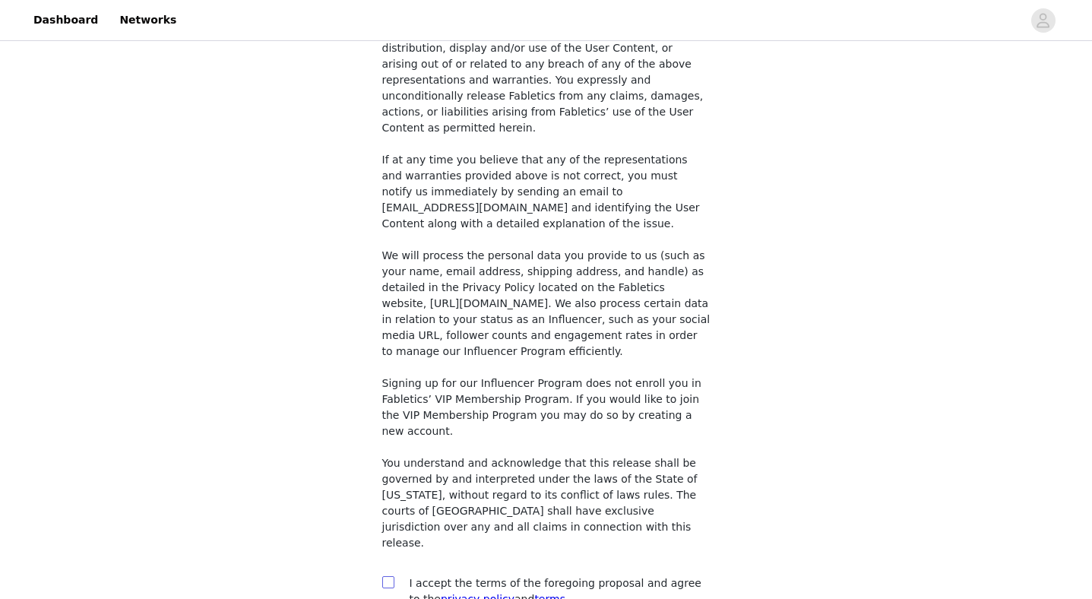
click at [386, 576] on input "checkbox" at bounding box center [387, 581] width 11 height 11
checkbox input "true"
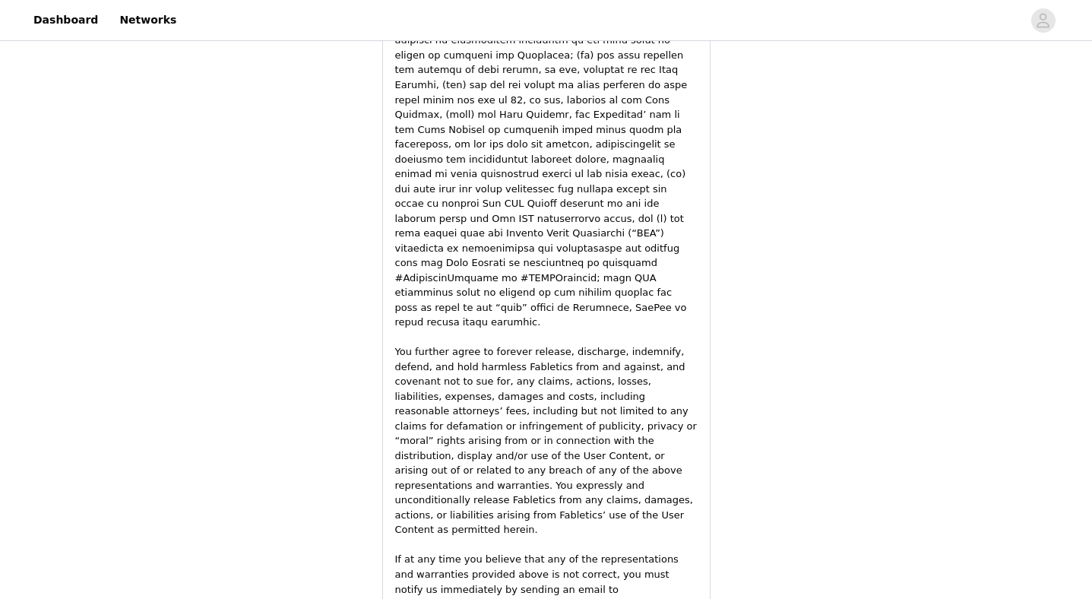
scroll to position [2200, 0]
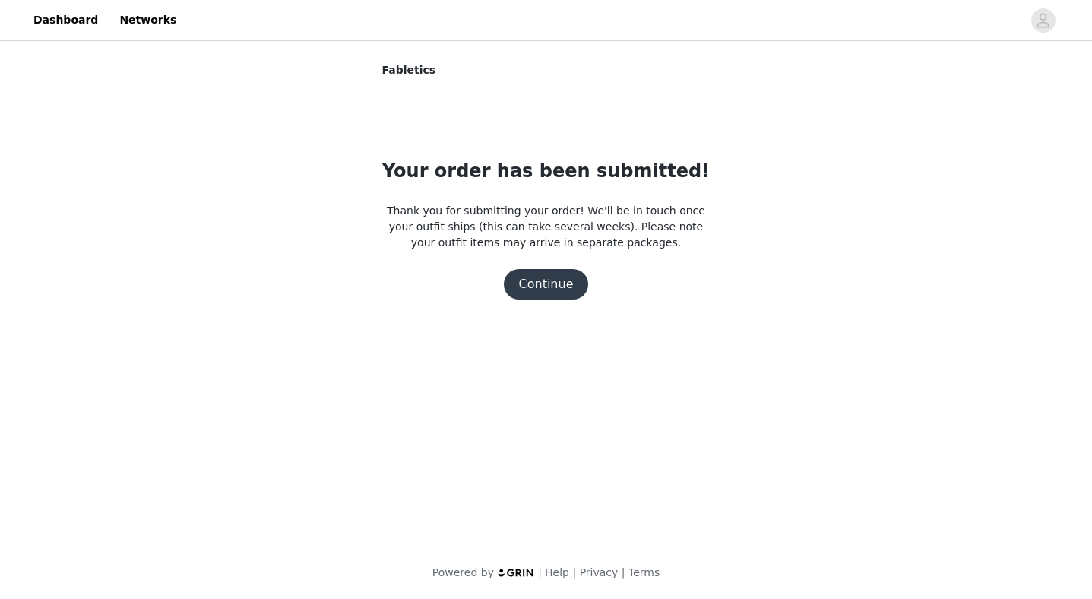
scroll to position [0, 0]
click at [530, 289] on button "Continue" at bounding box center [546, 284] width 85 height 30
